Goal: Transaction & Acquisition: Purchase product/service

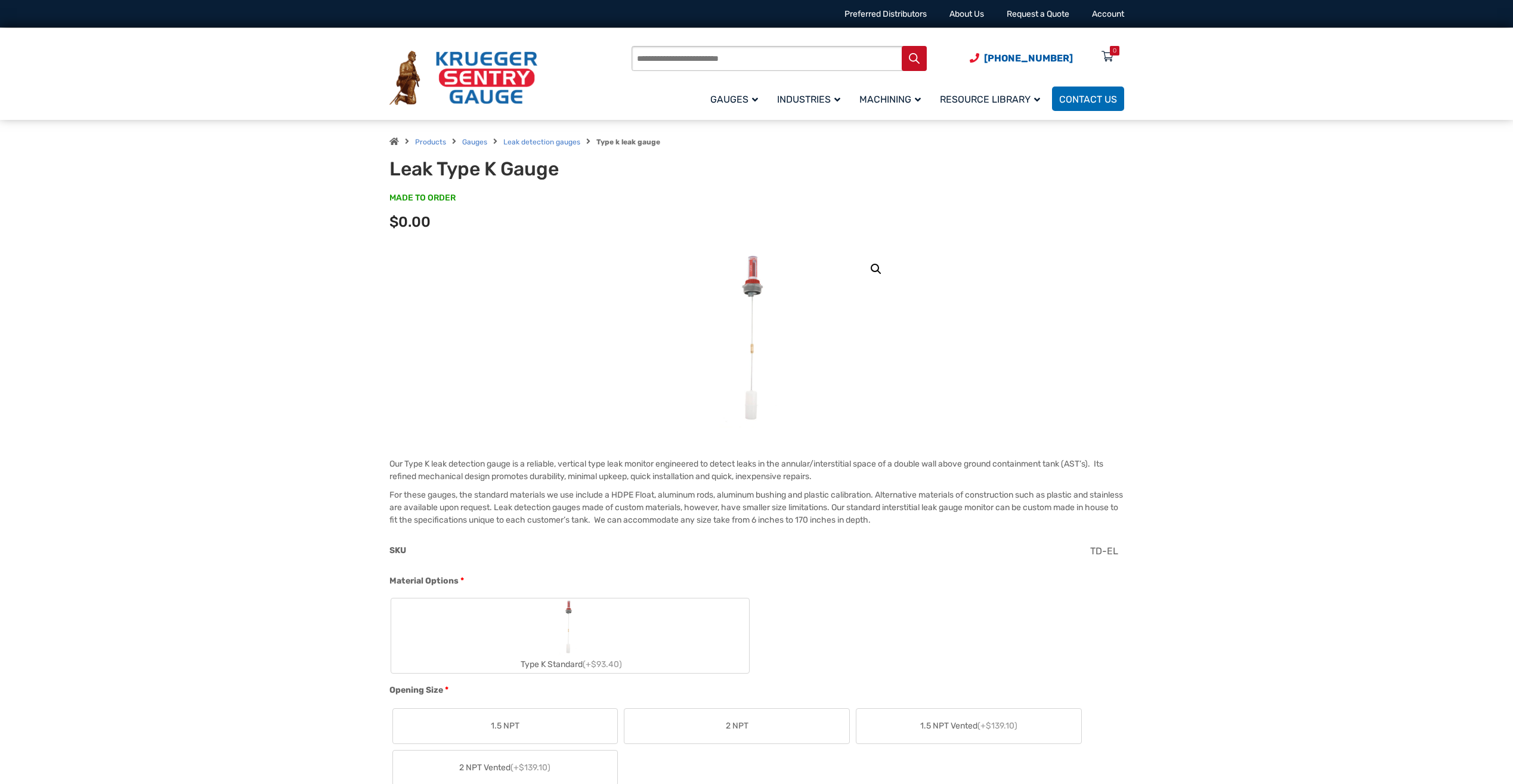
click at [756, 283] on img at bounding box center [756, 339] width 74 height 179
click at [746, 285] on img at bounding box center [756, 339] width 74 height 179
click at [749, 289] on img at bounding box center [756, 339] width 74 height 179
click at [1381, 243] on div "Products Gauges Leak detection gauges Type k leak gauge Leak Type K Gauge MADE …" at bounding box center [756, 184] width 1513 height 129
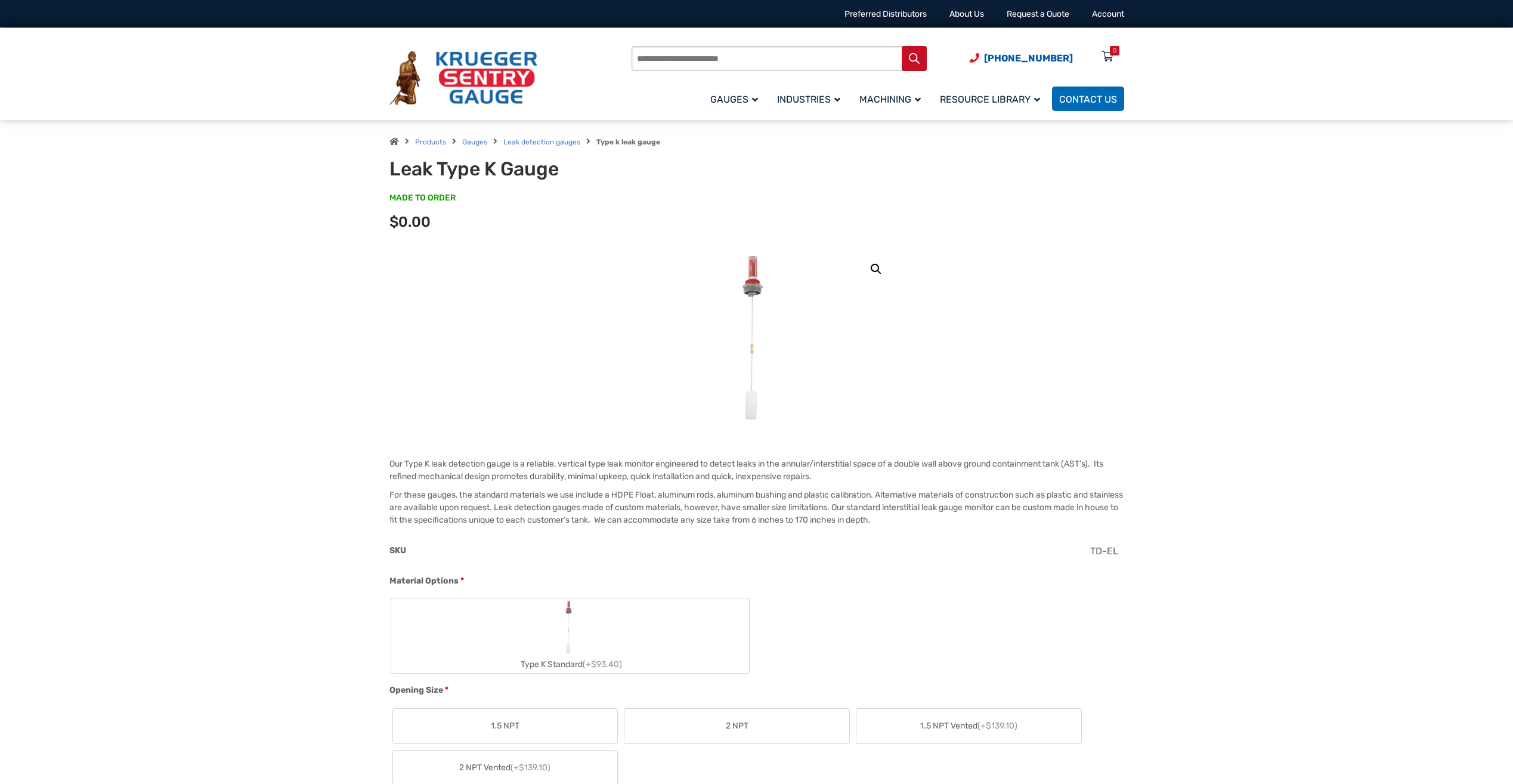
click at [1324, 179] on div "Products Gauges Leak detection gauges Type k leak gauge Leak Type K Gauge MADE …" at bounding box center [756, 184] width 1513 height 129
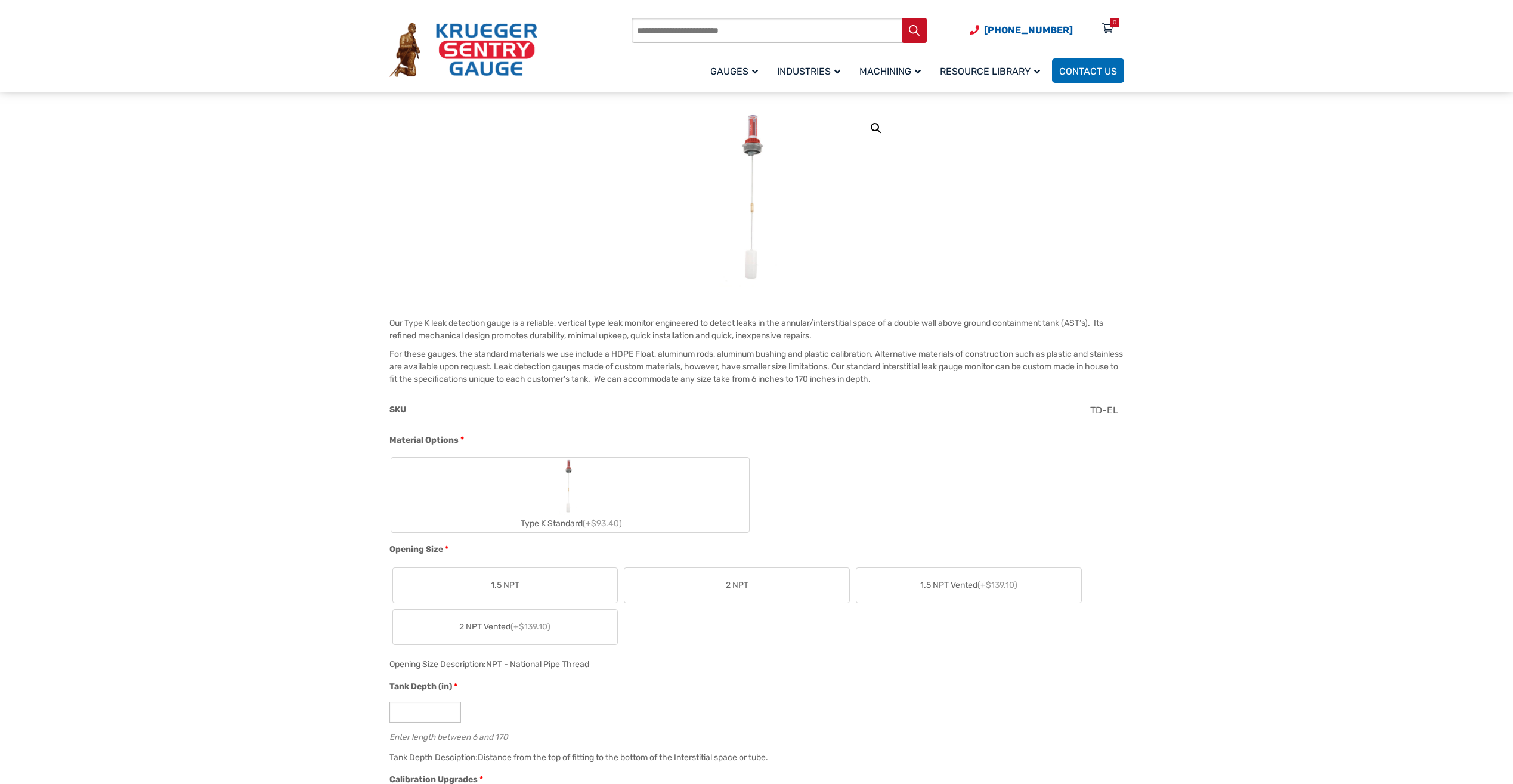
scroll to position [120, 0]
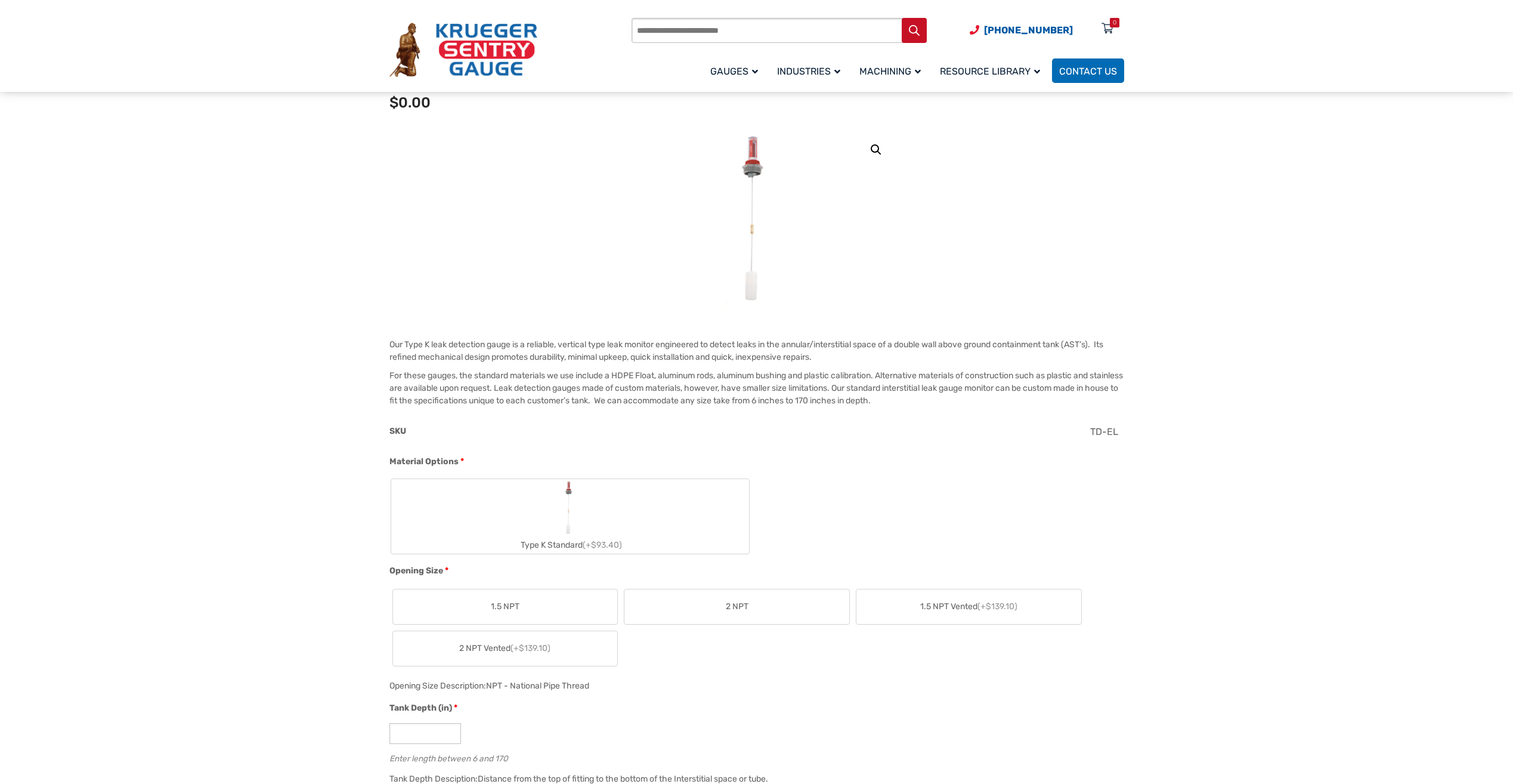
click at [522, 502] on label "Type K Standard (+$93.40)" at bounding box center [570, 516] width 358 height 74
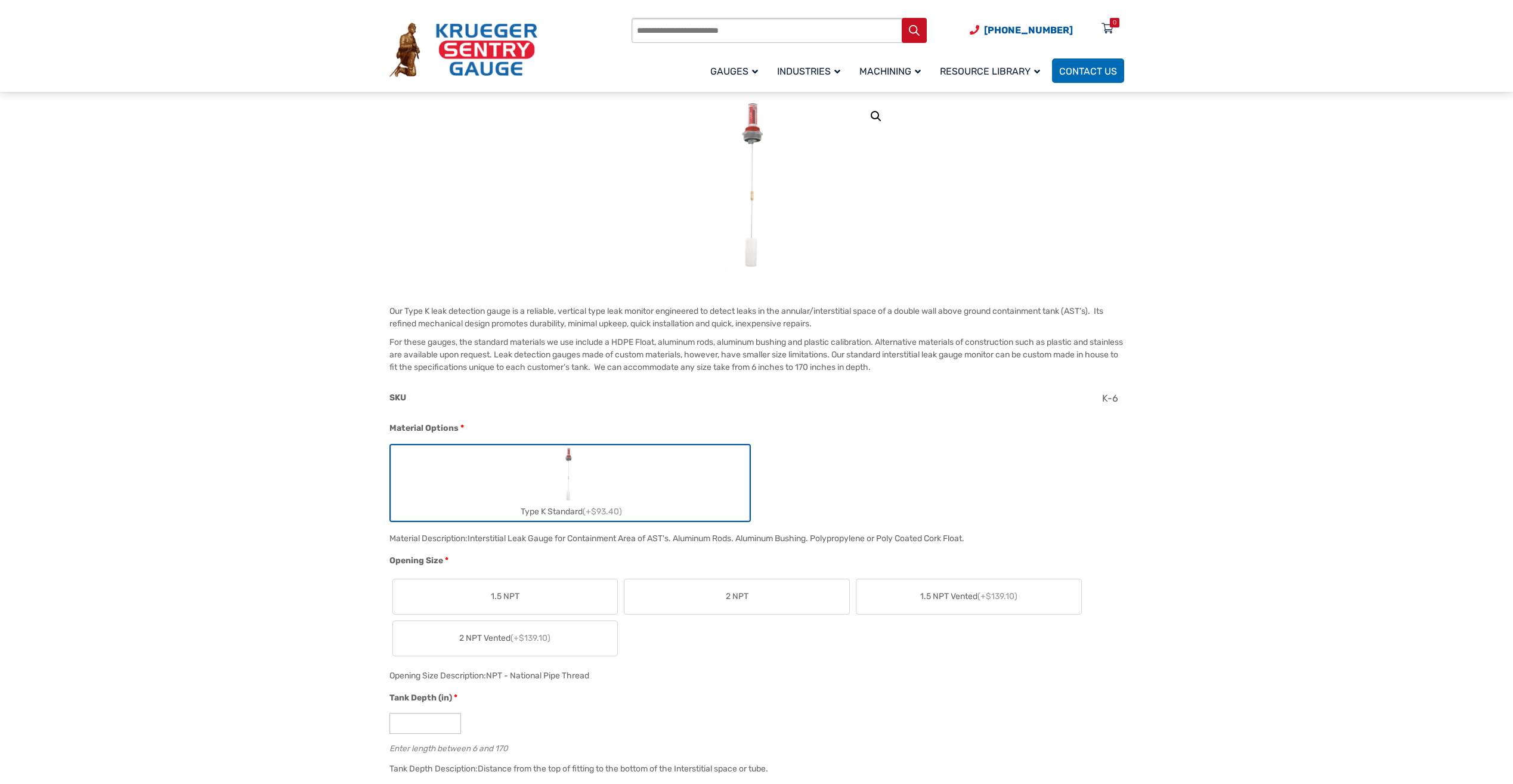
scroll to position [179, 0]
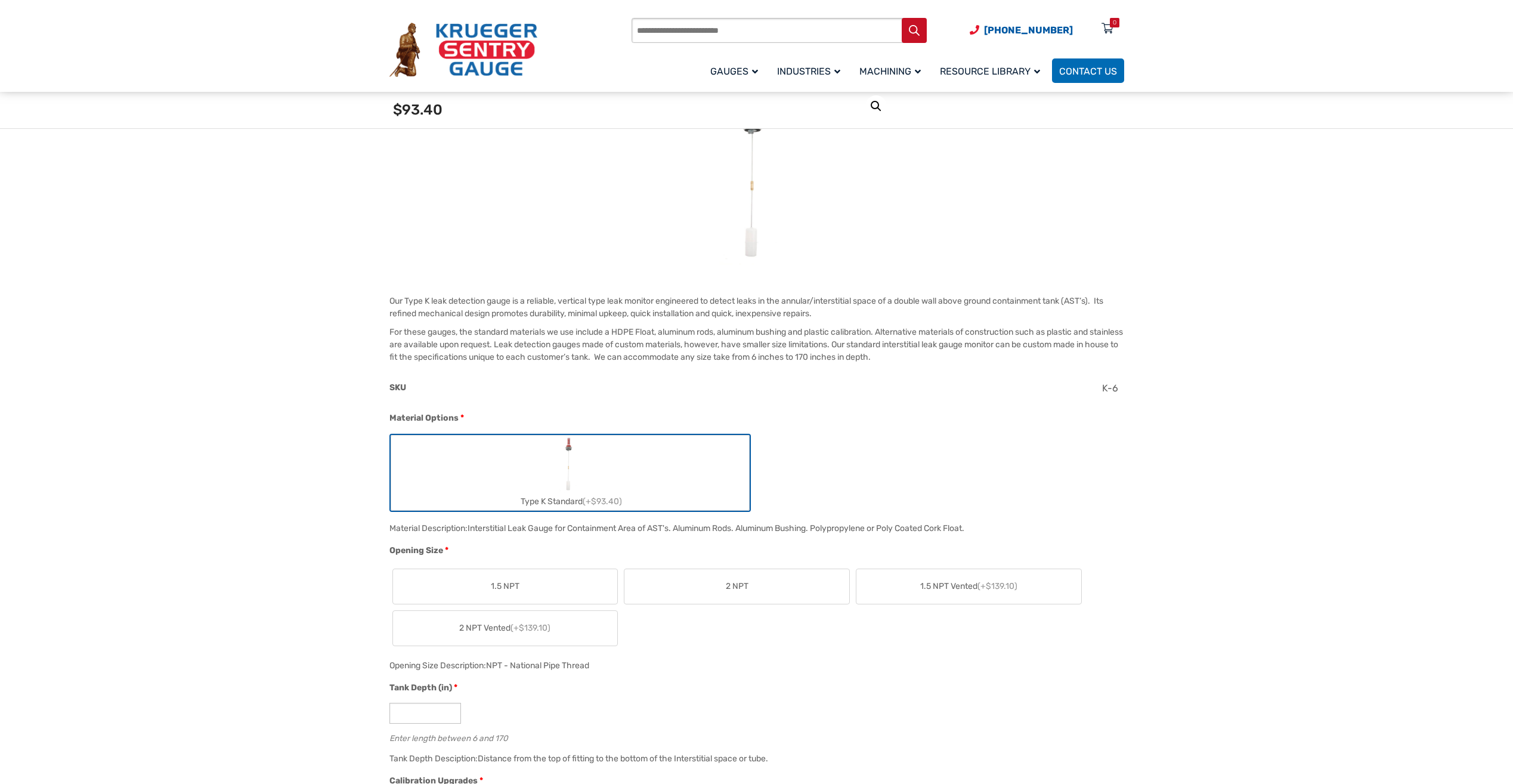
click at [731, 586] on span "2 NPT" at bounding box center [736, 585] width 23 height 13
click at [932, 588] on span "1.5 NPT Vented (+$139.10)" at bounding box center [969, 585] width 97 height 13
click at [764, 587] on label "2 NPT" at bounding box center [736, 586] width 225 height 34
click at [457, 629] on label "2 NPT Vented (+$139.10)" at bounding box center [505, 628] width 225 height 34
click at [771, 582] on label "2 NPT" at bounding box center [736, 586] width 225 height 34
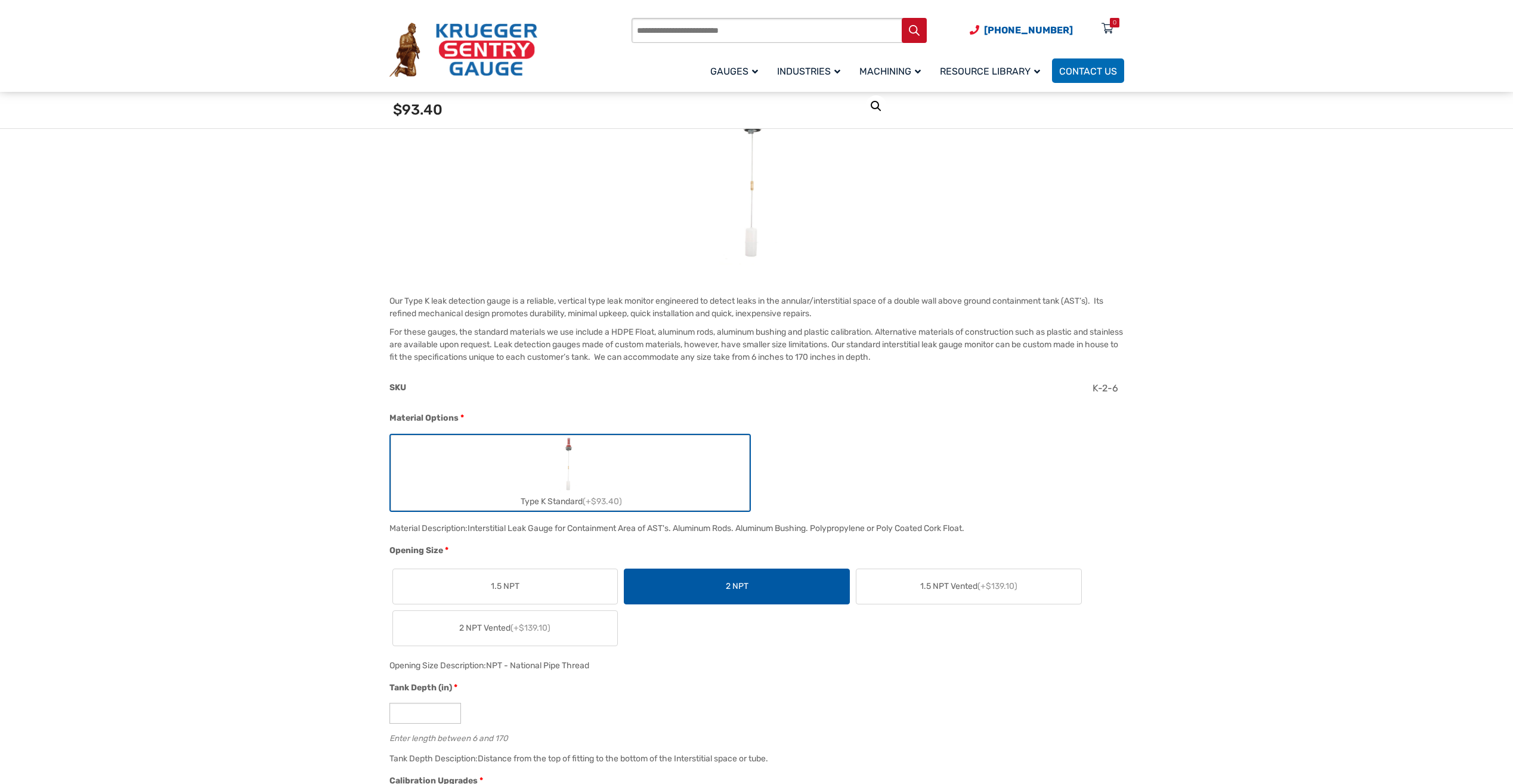
click at [566, 583] on label "1.5 NPT" at bounding box center [505, 586] width 225 height 34
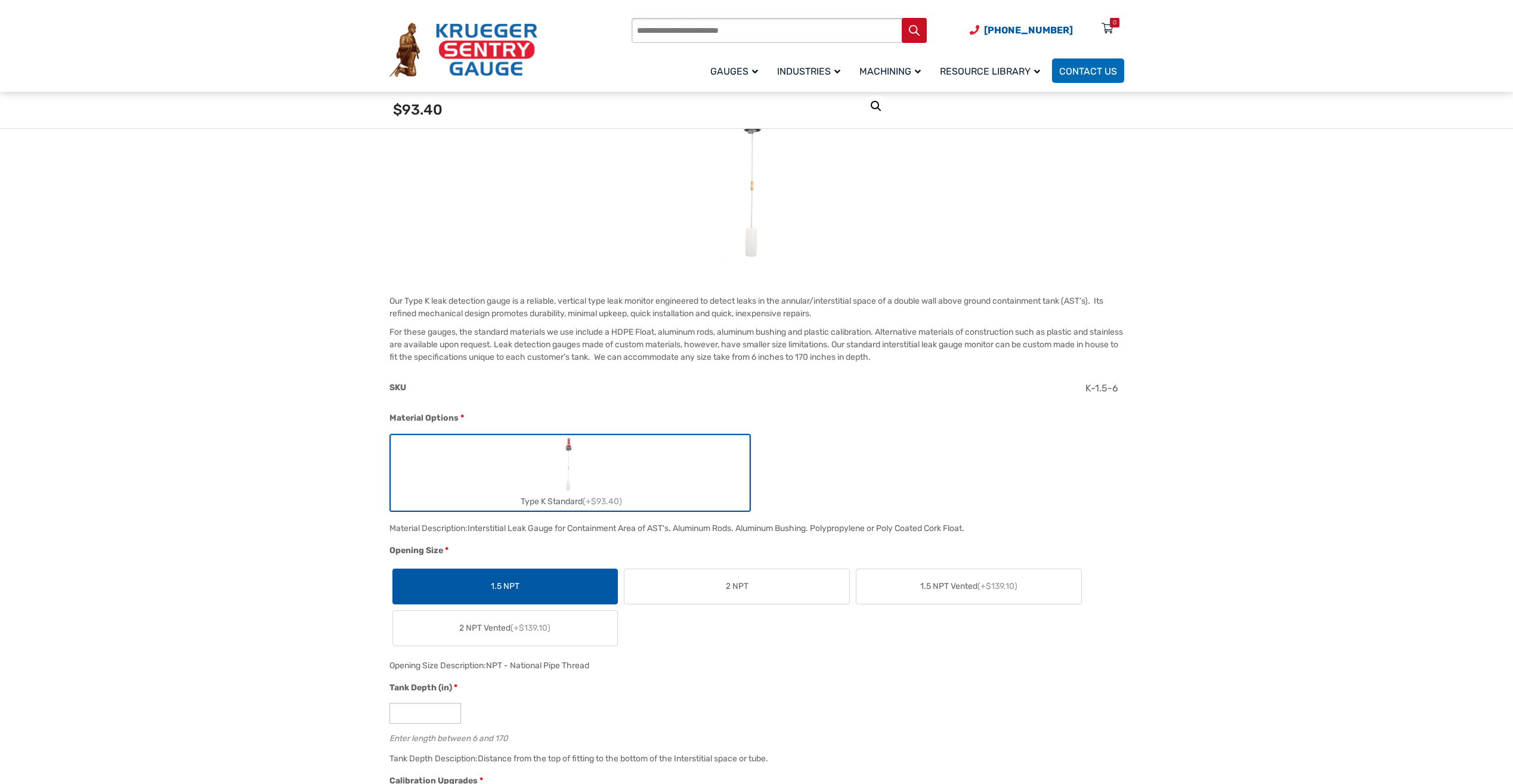
click at [723, 584] on label "2 NPT" at bounding box center [736, 586] width 225 height 34
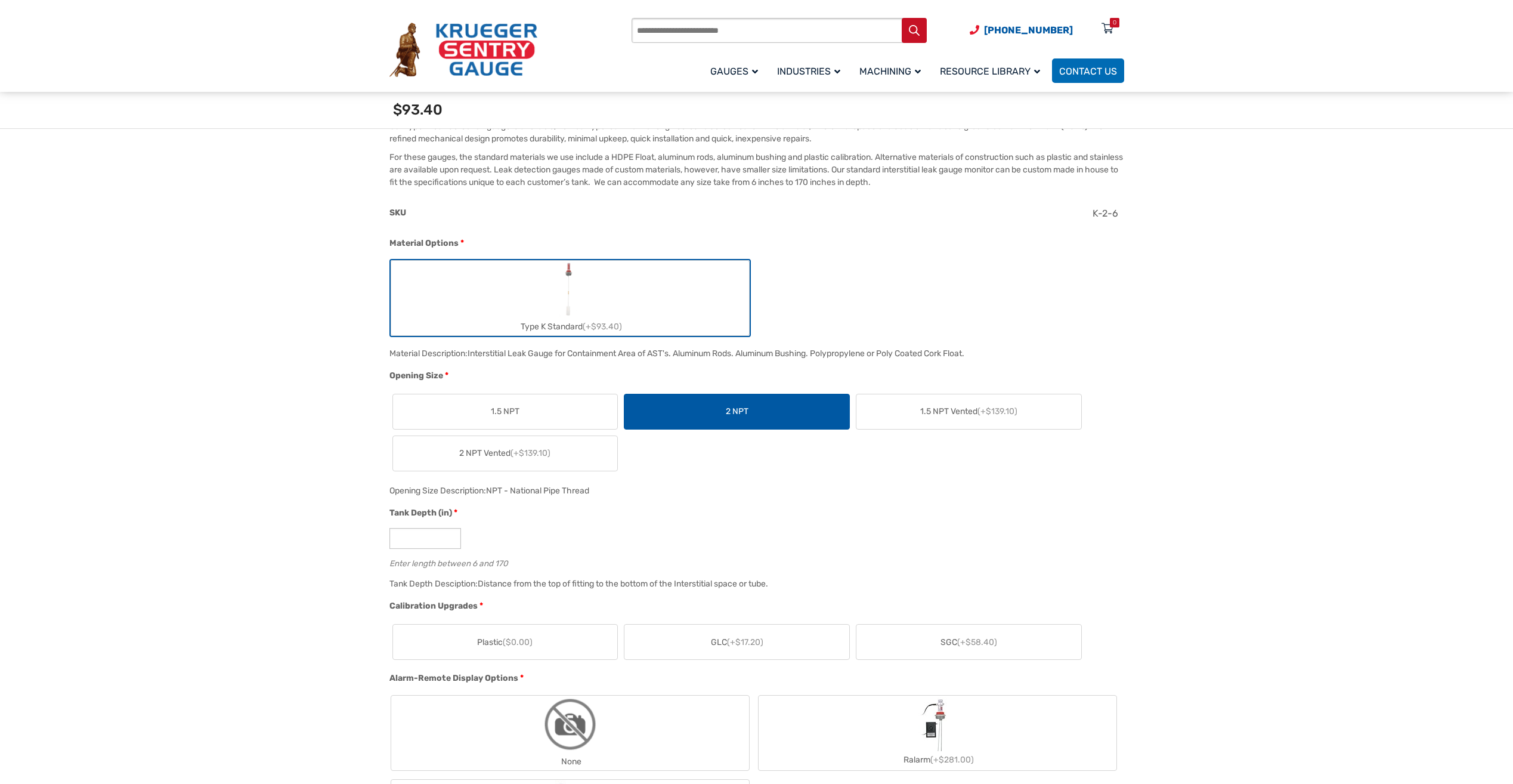
scroll to position [358, 0]
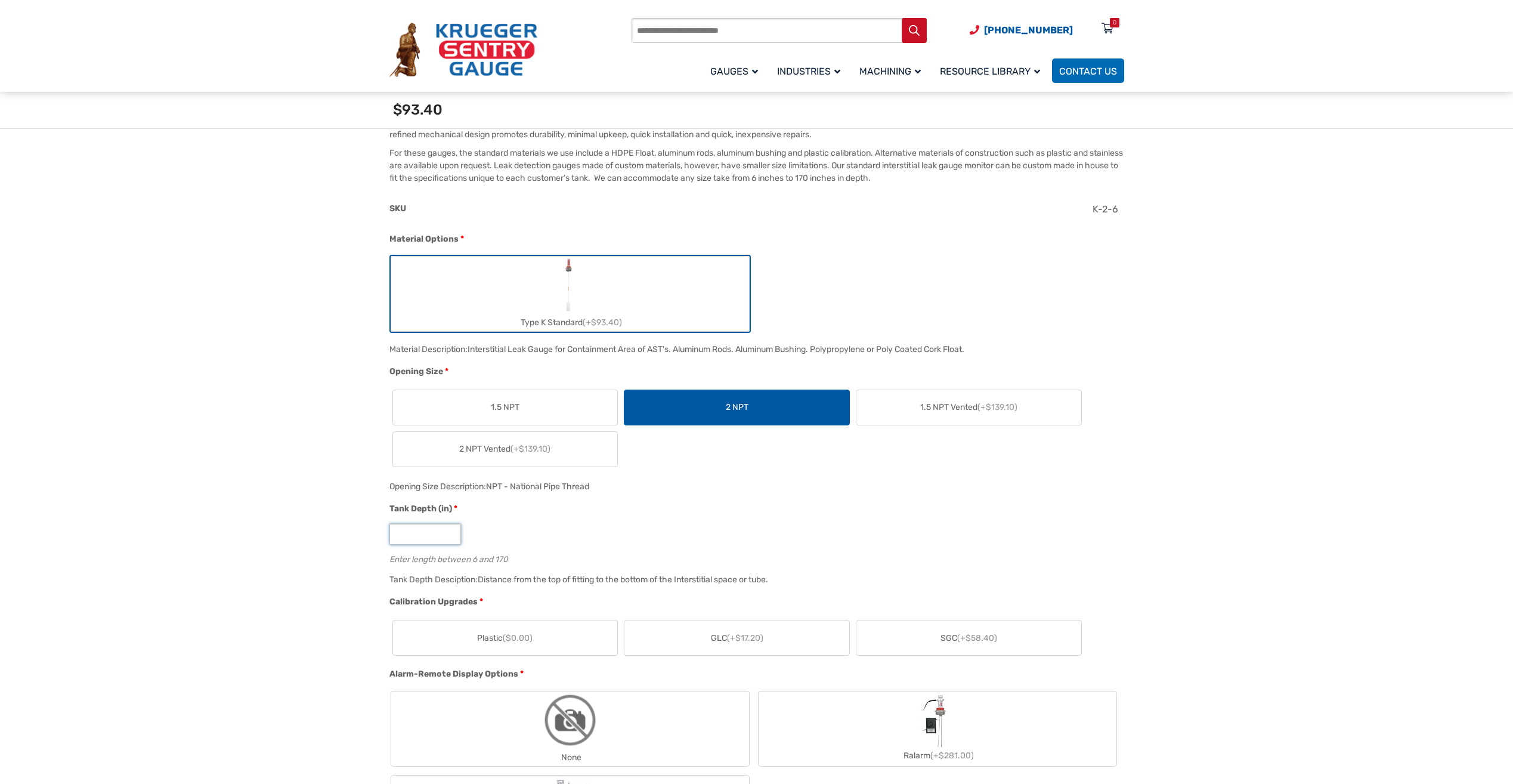
click at [447, 537] on input "*" at bounding box center [425, 533] width 72 height 21
click at [448, 537] on input "*" at bounding box center [425, 533] width 72 height 21
click at [396, 537] on input "*" at bounding box center [425, 533] width 72 height 21
click at [409, 534] on input "***" at bounding box center [425, 533] width 72 height 21
type input "***"
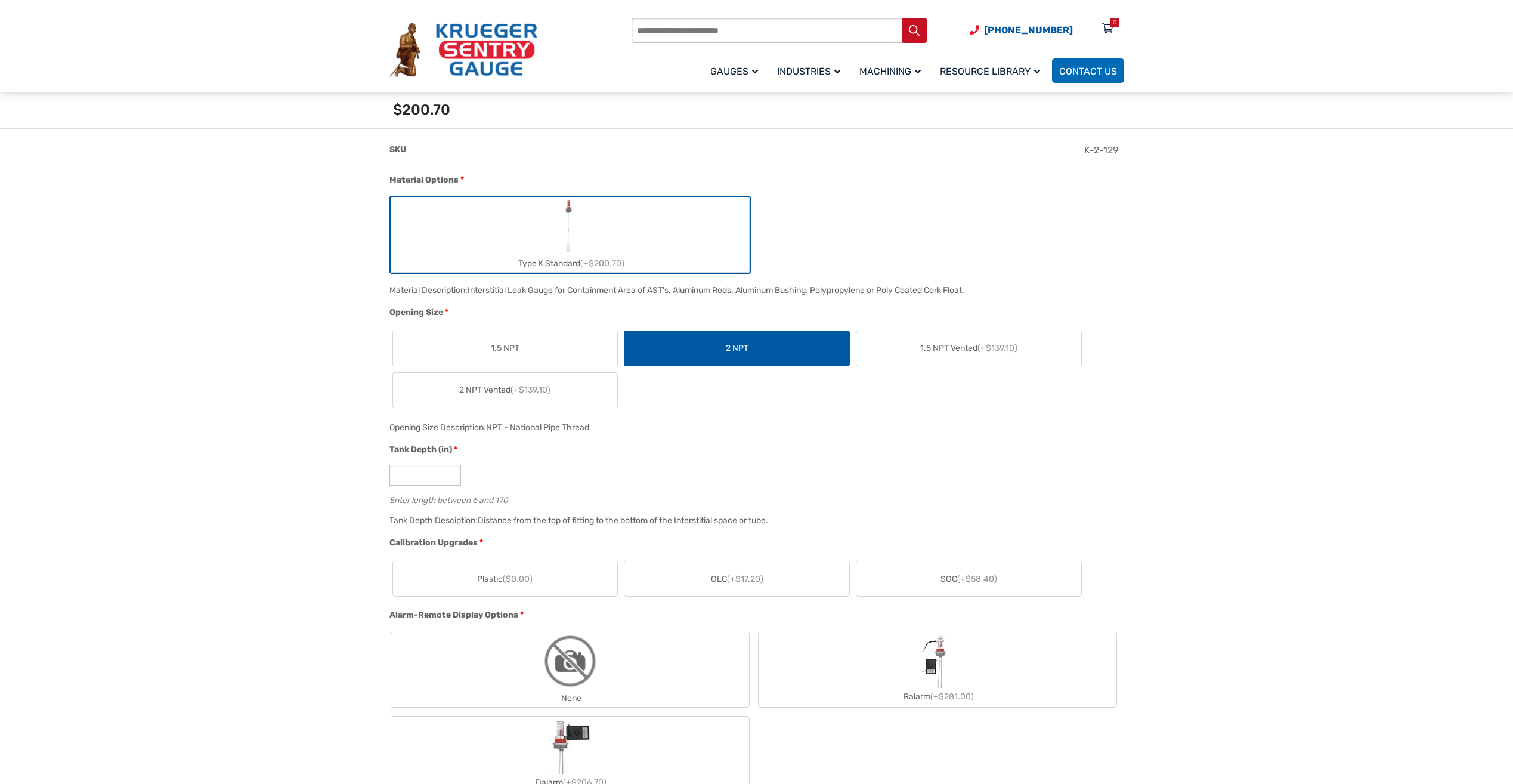
scroll to position [417, 0]
click at [945, 576] on span "SGC (+$58.40)" at bounding box center [969, 578] width 57 height 13
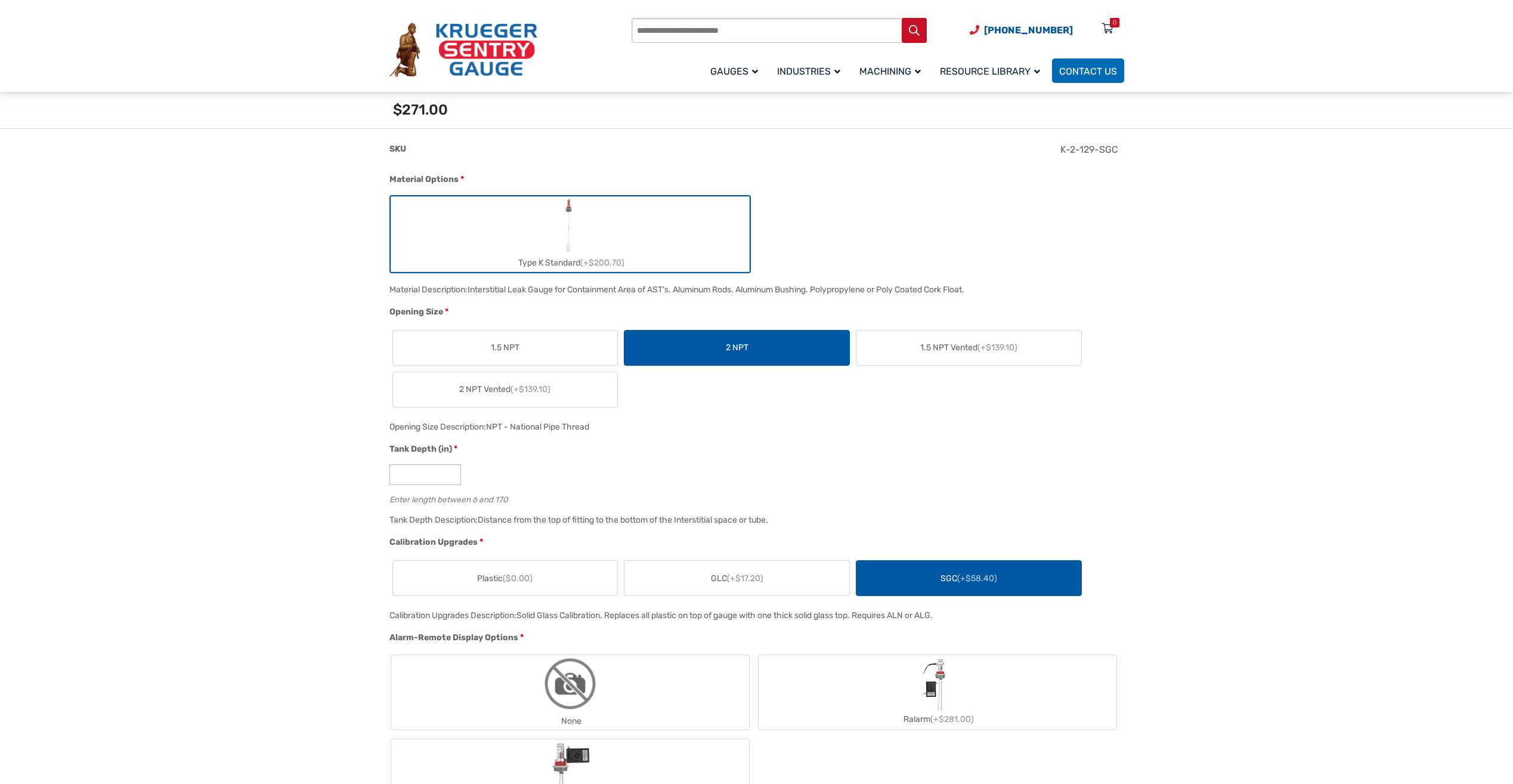
click at [789, 580] on label "GLC (+$17.20)" at bounding box center [736, 578] width 225 height 34
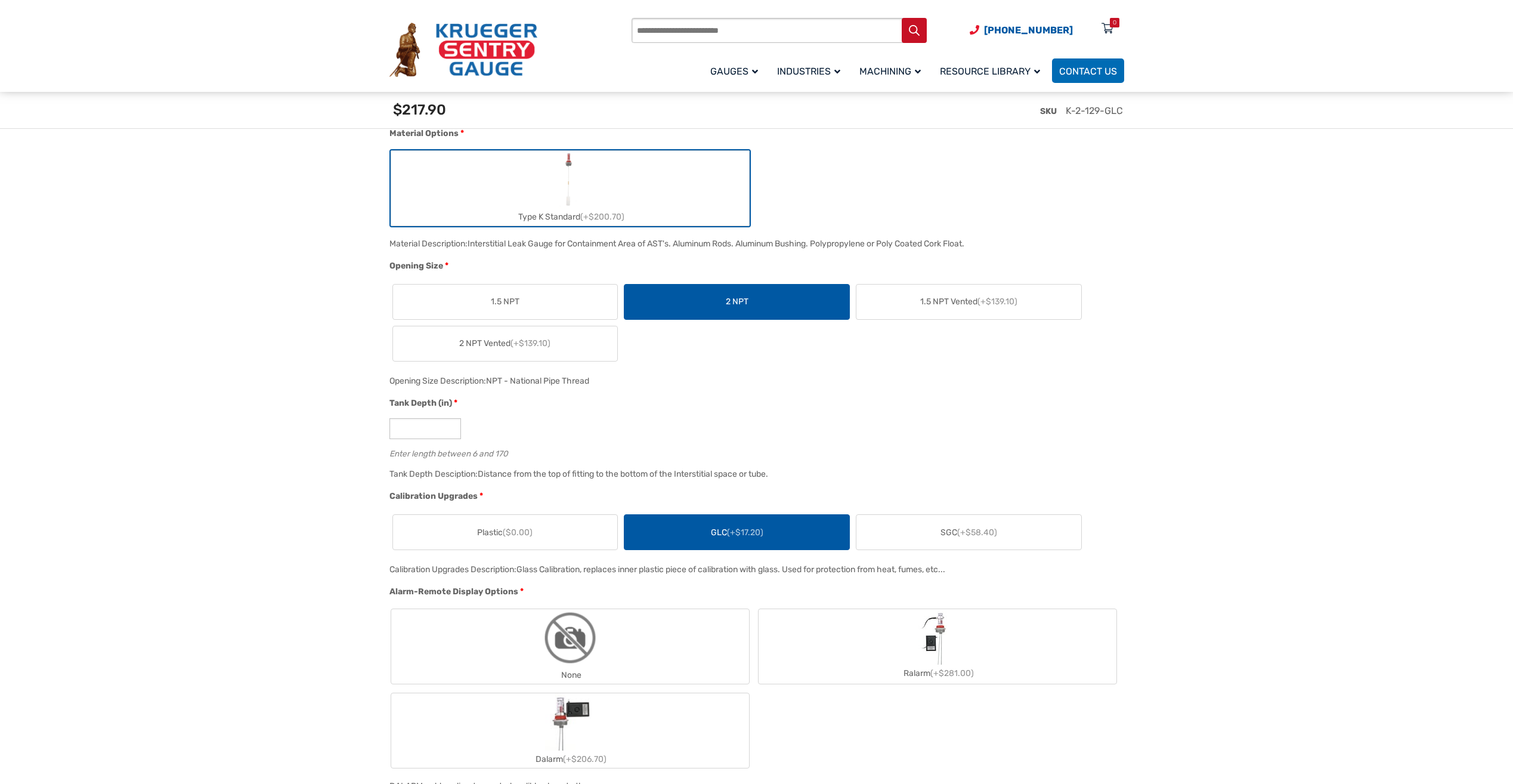
scroll to position [477, 0]
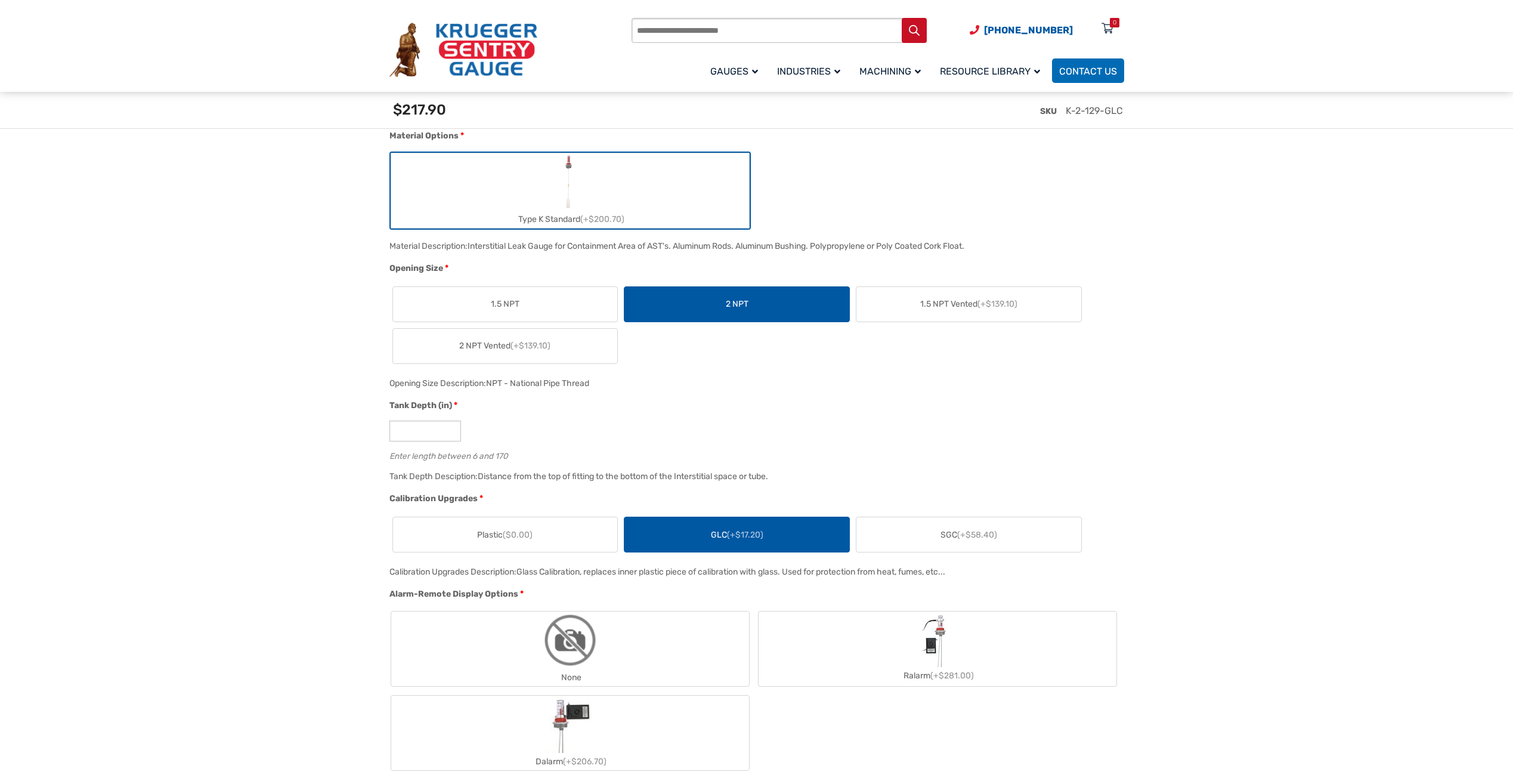
click at [558, 532] on label "Plastic ($0.00)" at bounding box center [505, 534] width 225 height 34
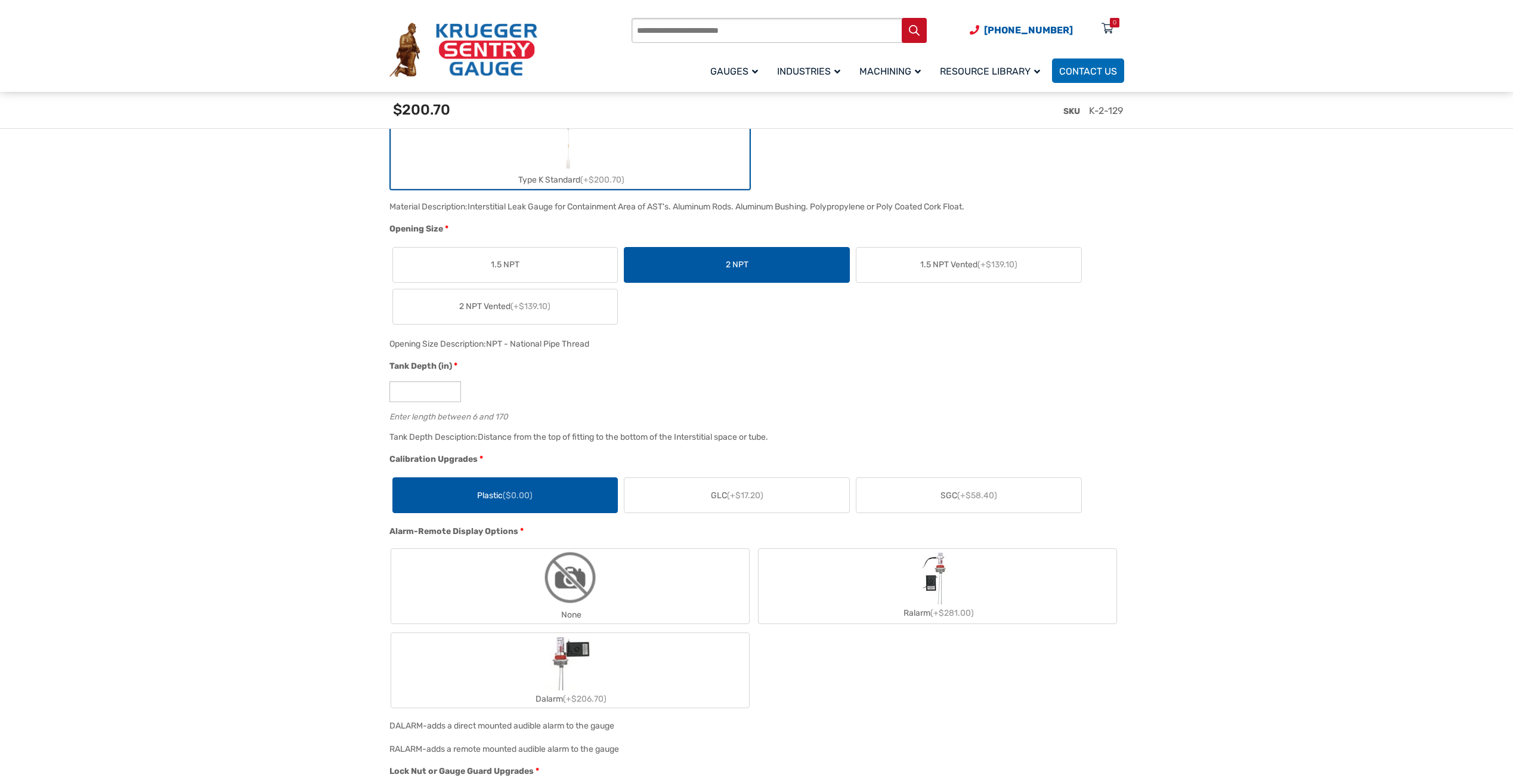
scroll to position [537, 0]
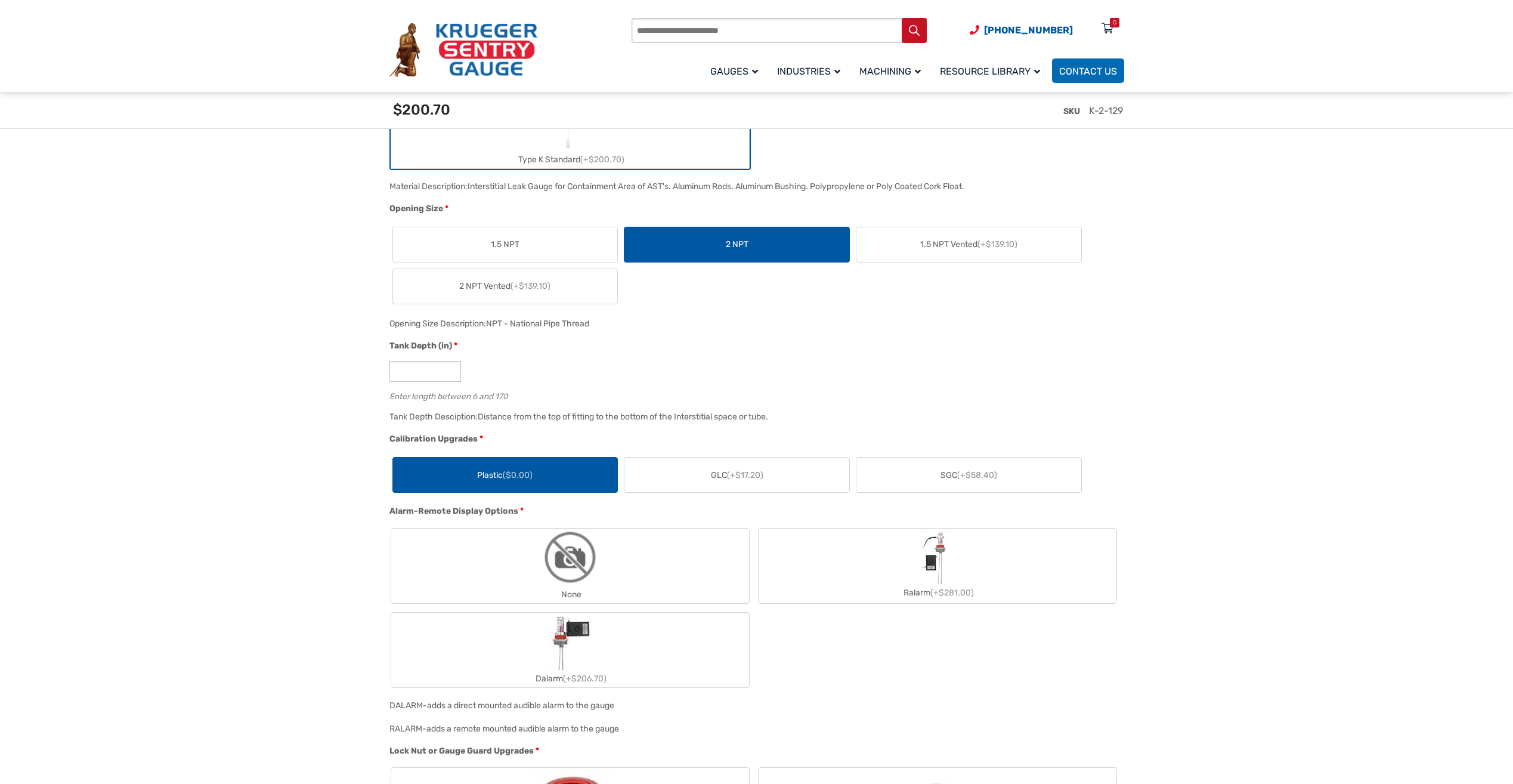
click at [931, 478] on label "SGC (+$58.40)" at bounding box center [969, 474] width 225 height 34
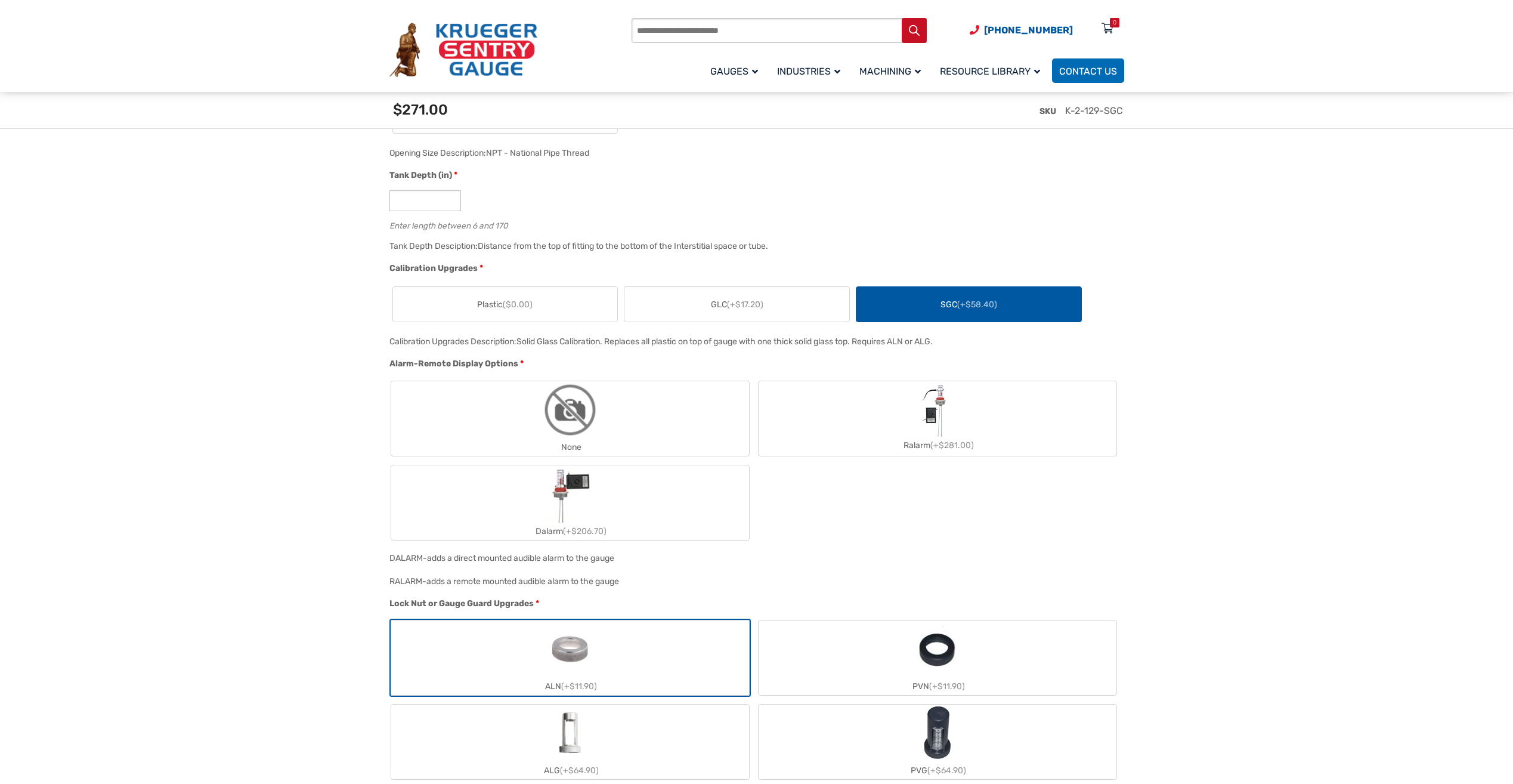
scroll to position [835, 0]
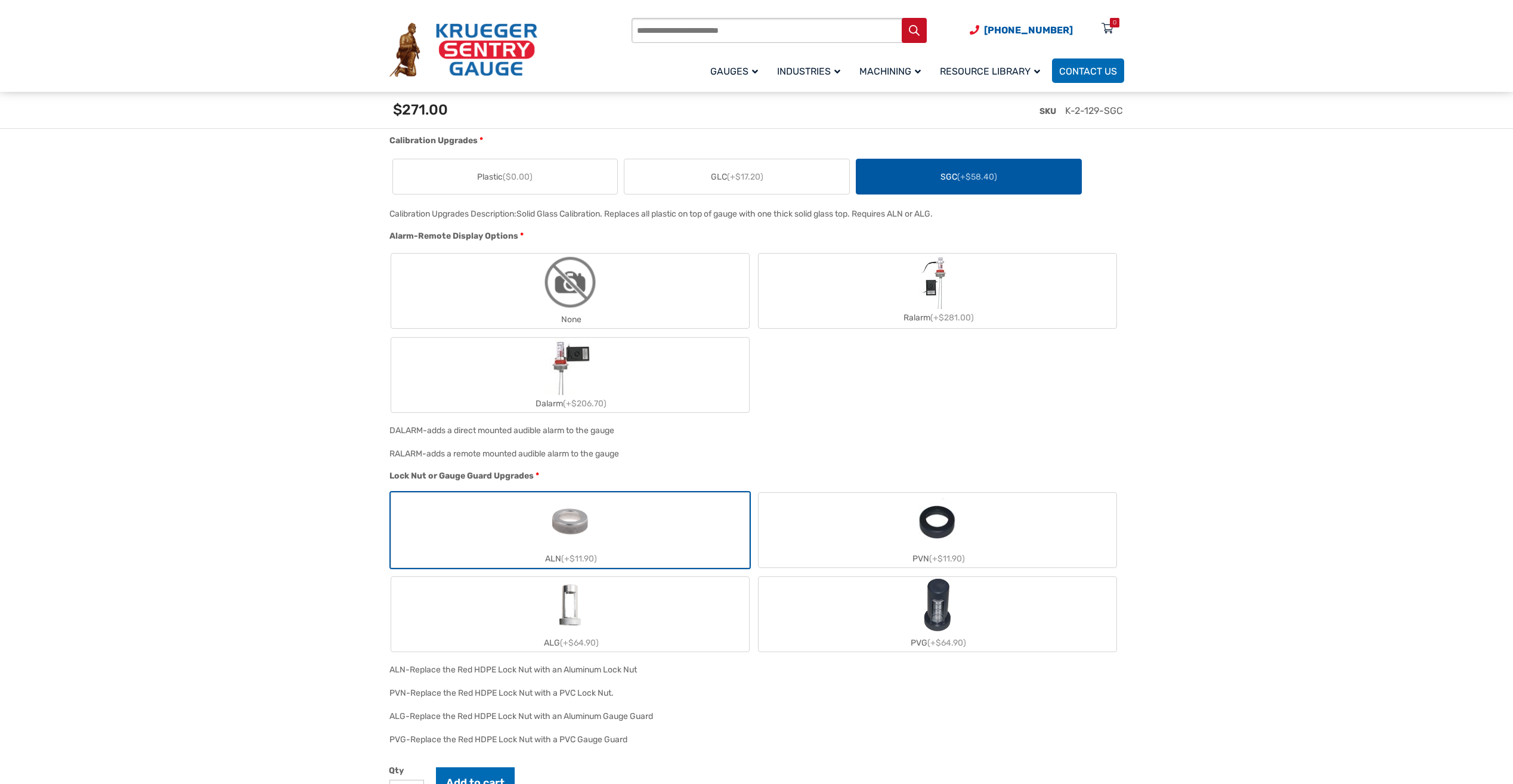
click at [590, 379] on img "Dalarm" at bounding box center [569, 366] width 49 height 57
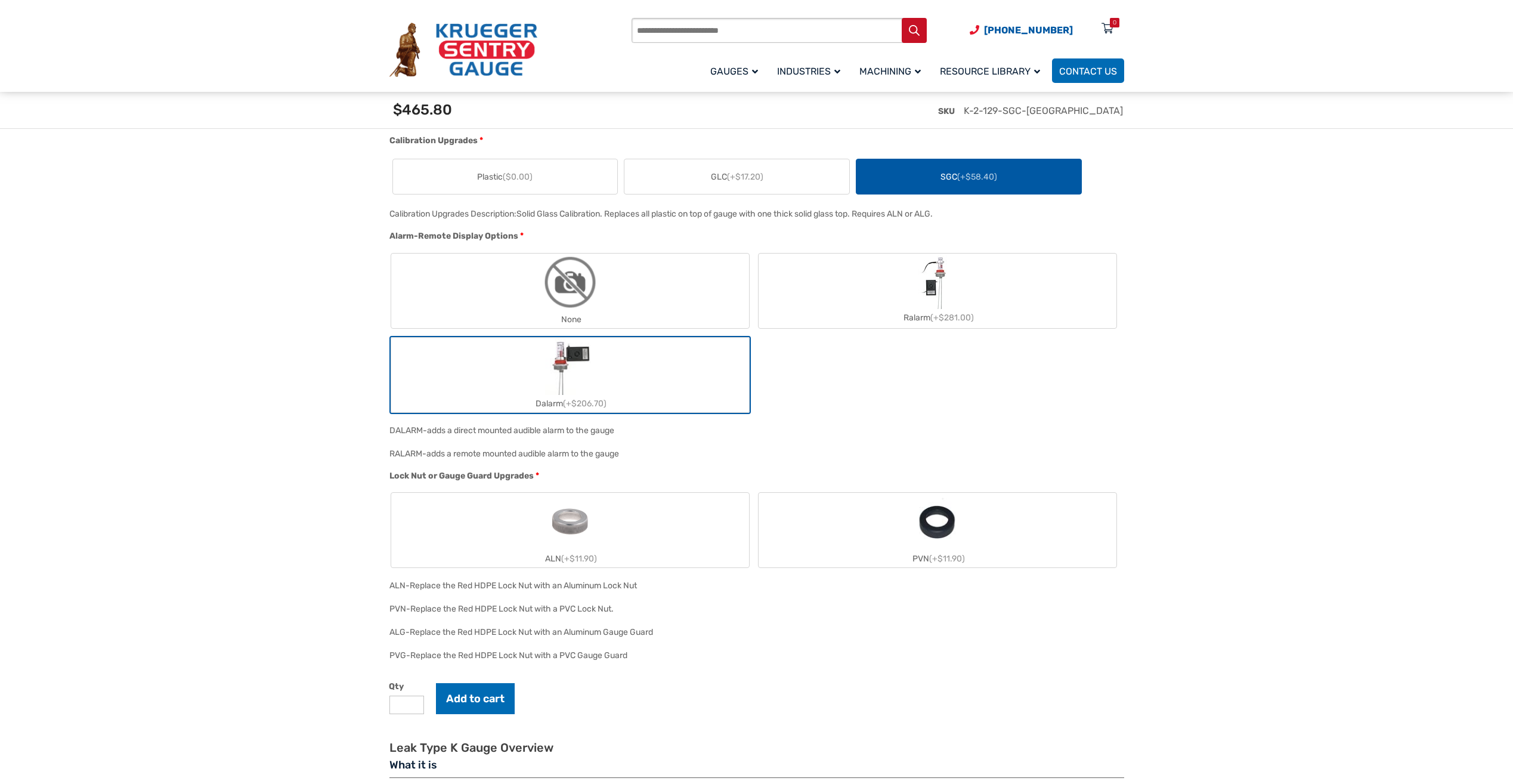
click at [881, 297] on label "Ralarm (+$281.00)" at bounding box center [938, 290] width 358 height 71
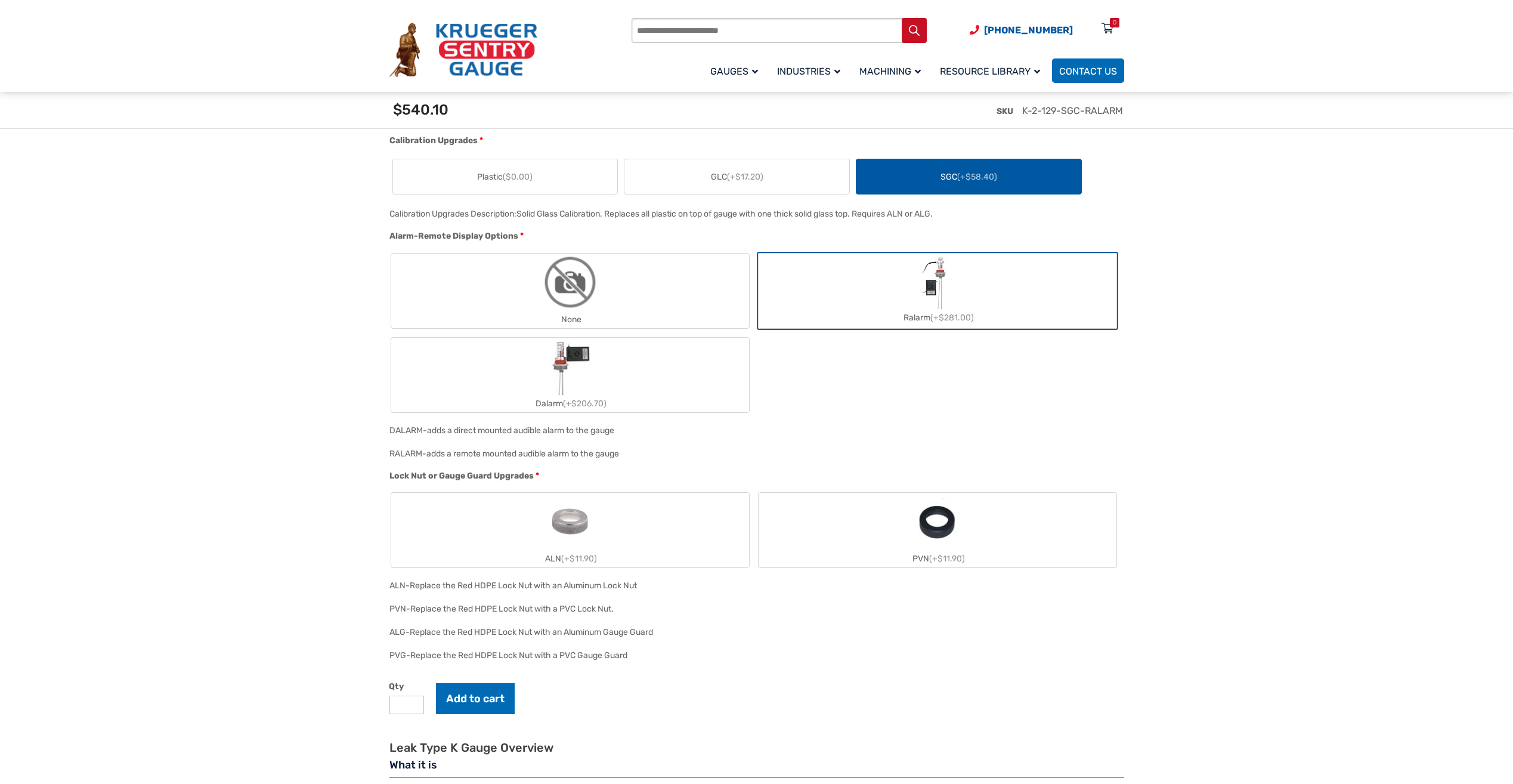
click at [917, 271] on label "Ralarm (+$281.00)" at bounding box center [938, 290] width 358 height 71
click at [663, 310] on label "None" at bounding box center [570, 290] width 358 height 74
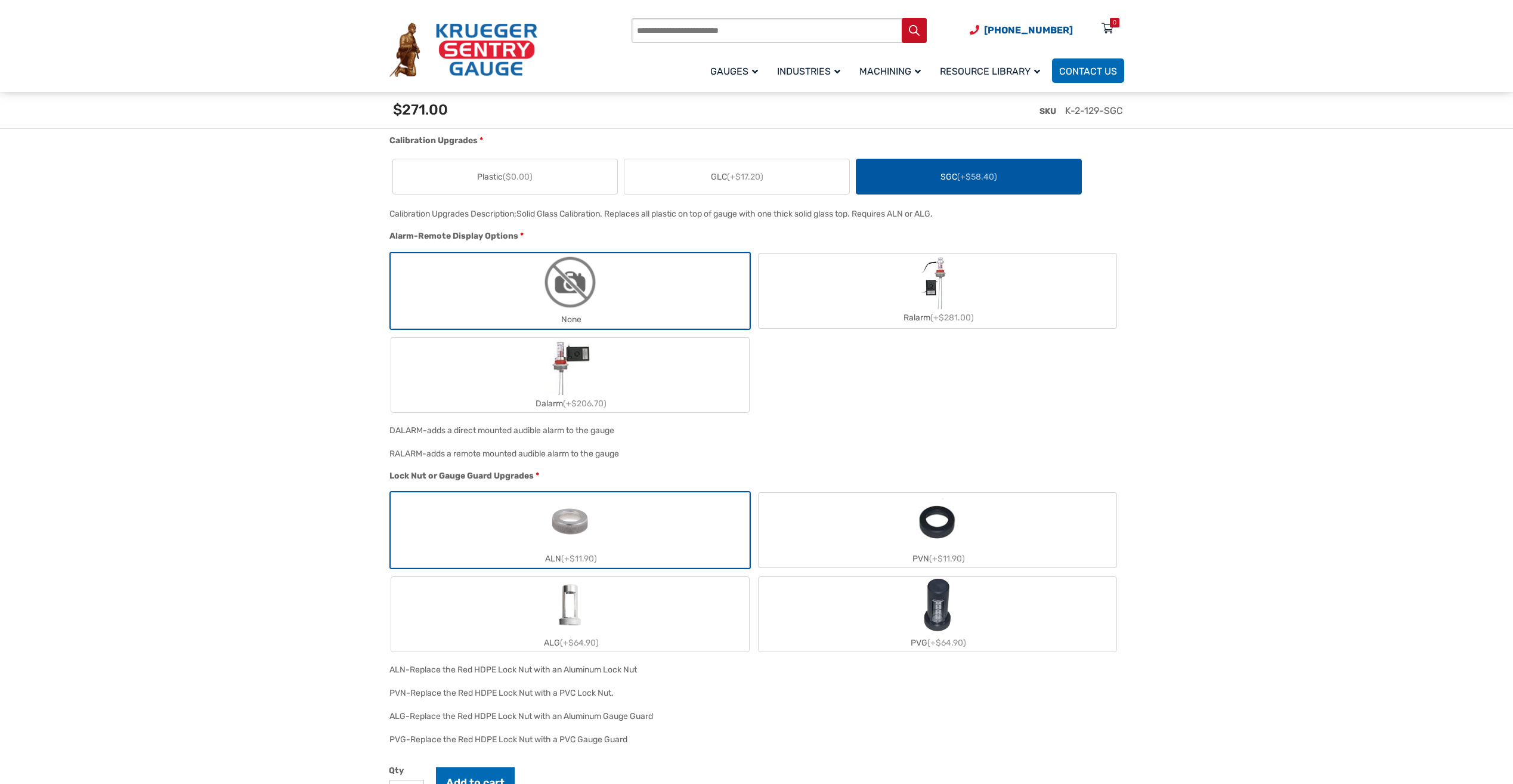
click at [619, 620] on label "ALG (+$64.90)" at bounding box center [570, 613] width 358 height 74
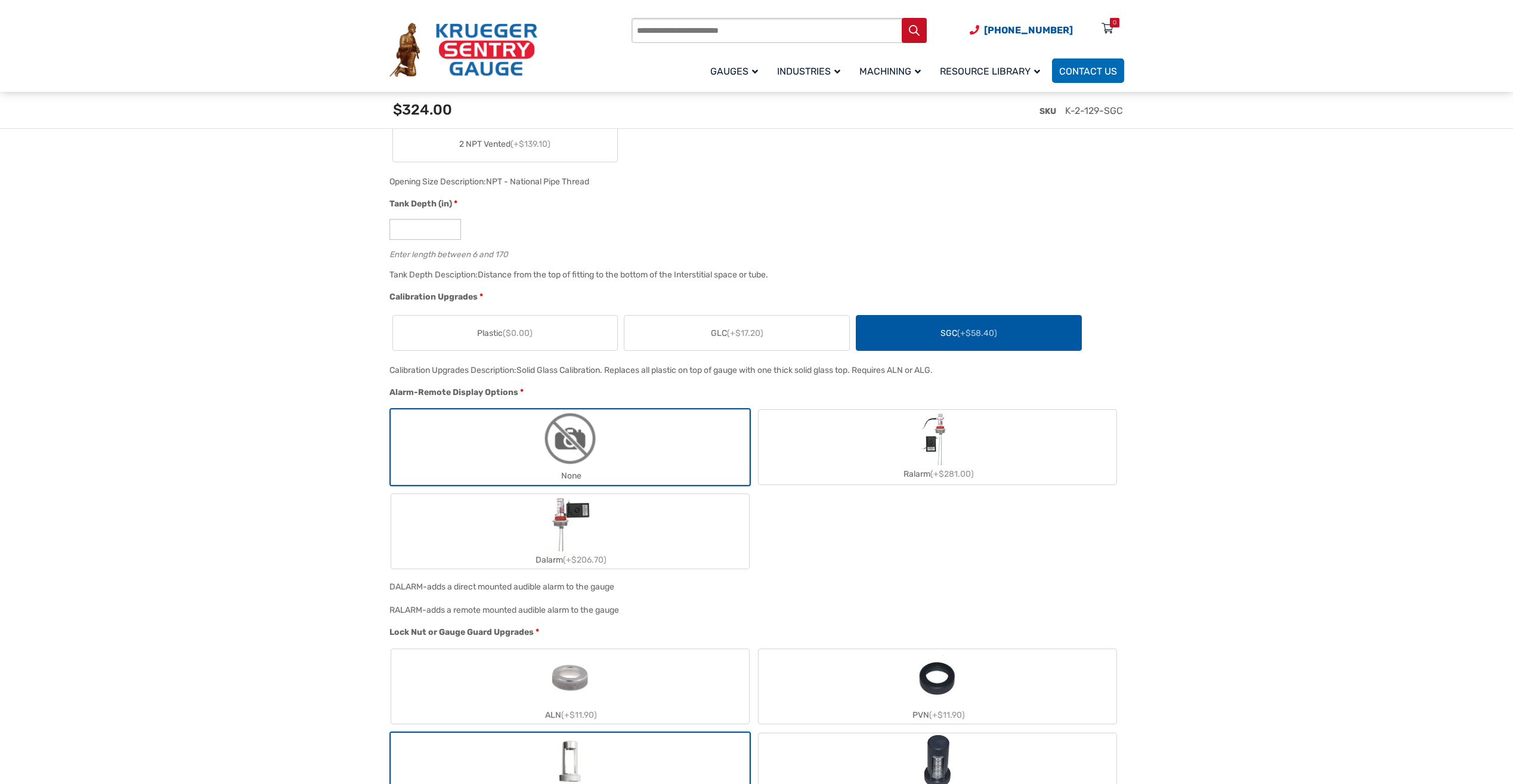
scroll to position [537, 0]
